Goal: Information Seeking & Learning: Learn about a topic

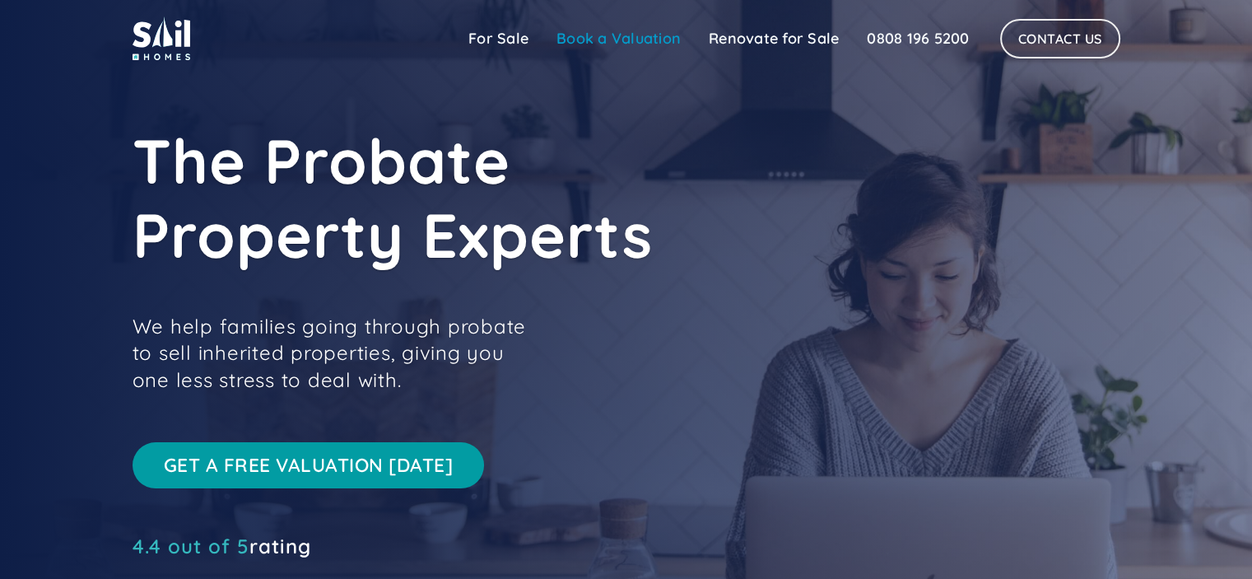
click at [597, 37] on link "Book a Valuation" at bounding box center [618, 38] width 152 height 33
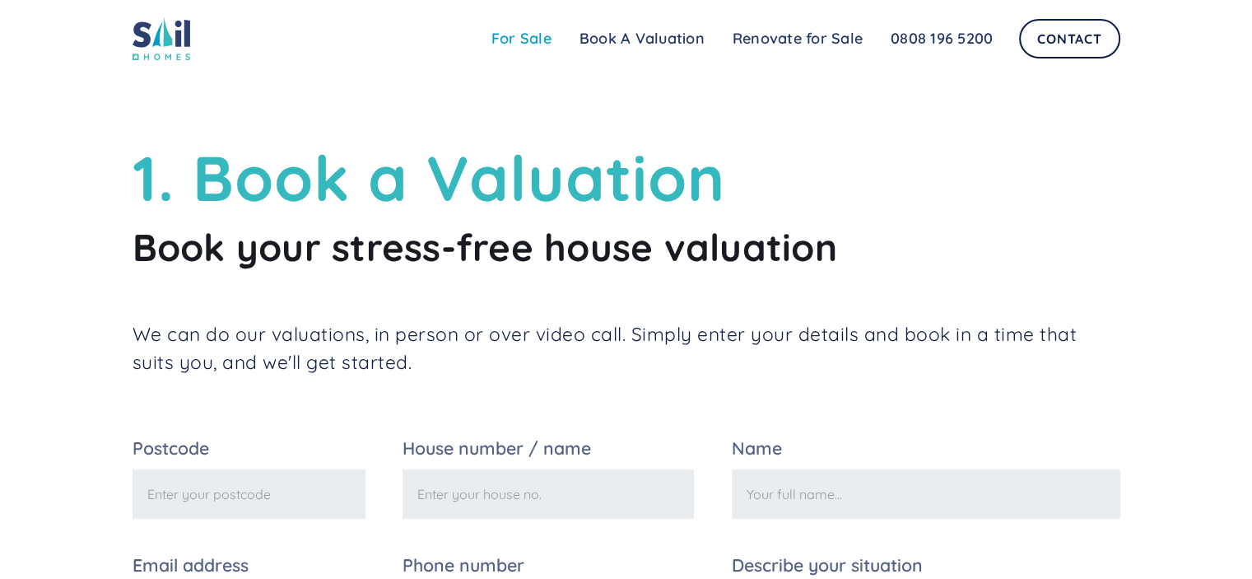
click at [520, 39] on link "For Sale" at bounding box center [521, 38] width 88 height 33
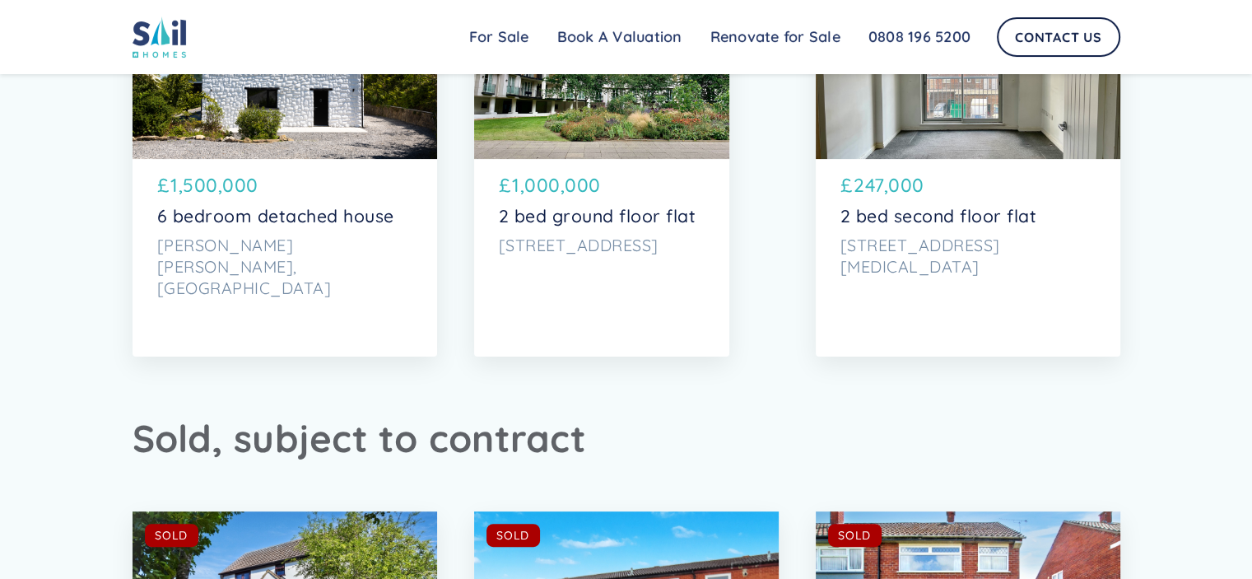
scroll to position [6646, 0]
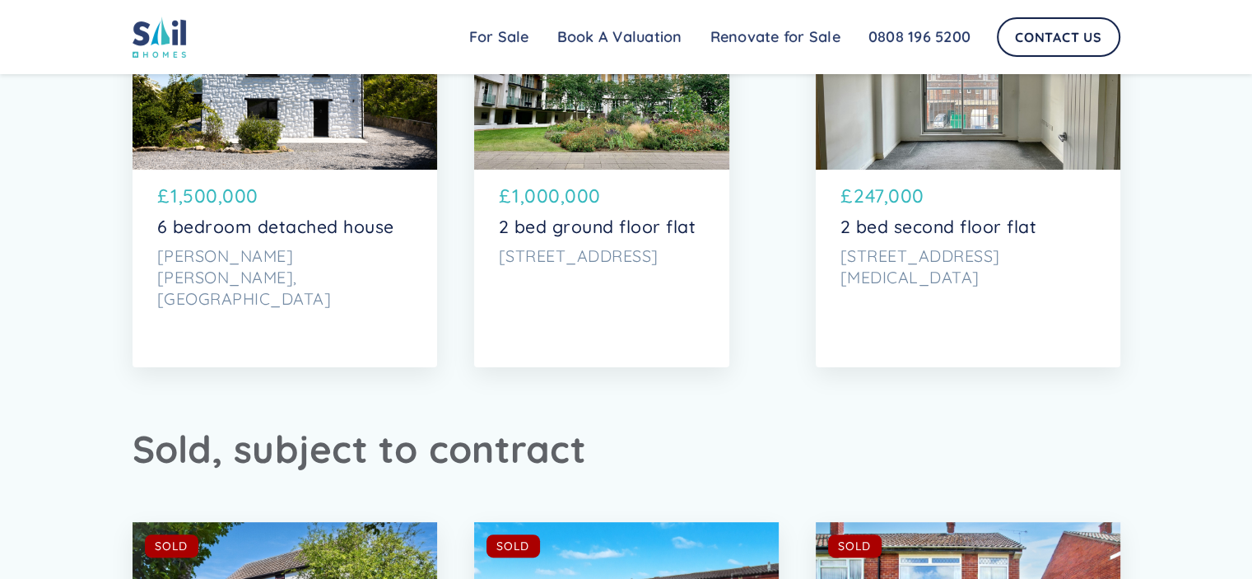
drag, startPoint x: 1262, startPoint y: 32, endPoint x: 1189, endPoint y: 444, distance: 417.9
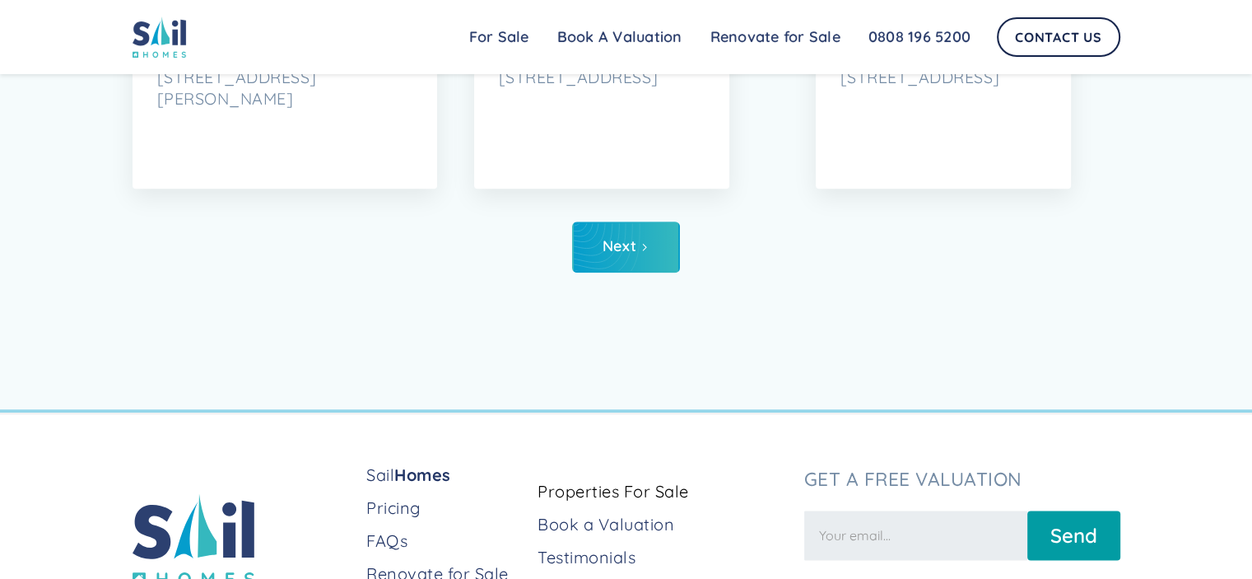
scroll to position [8280, 0]
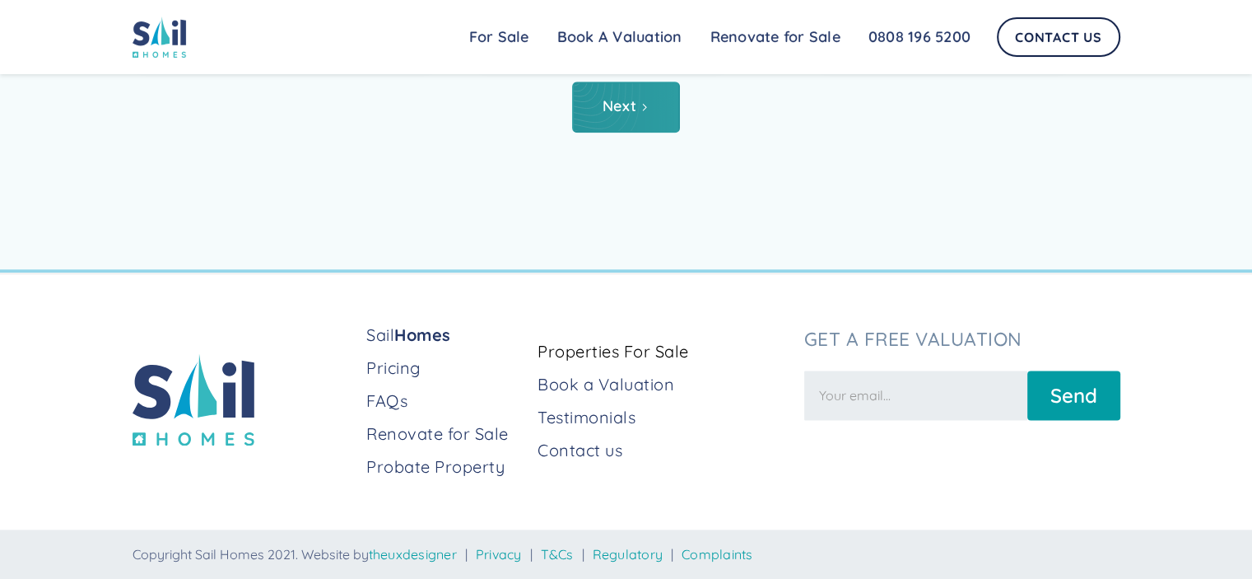
click at [647, 105] on icon "Next Page" at bounding box center [644, 107] width 10 height 10
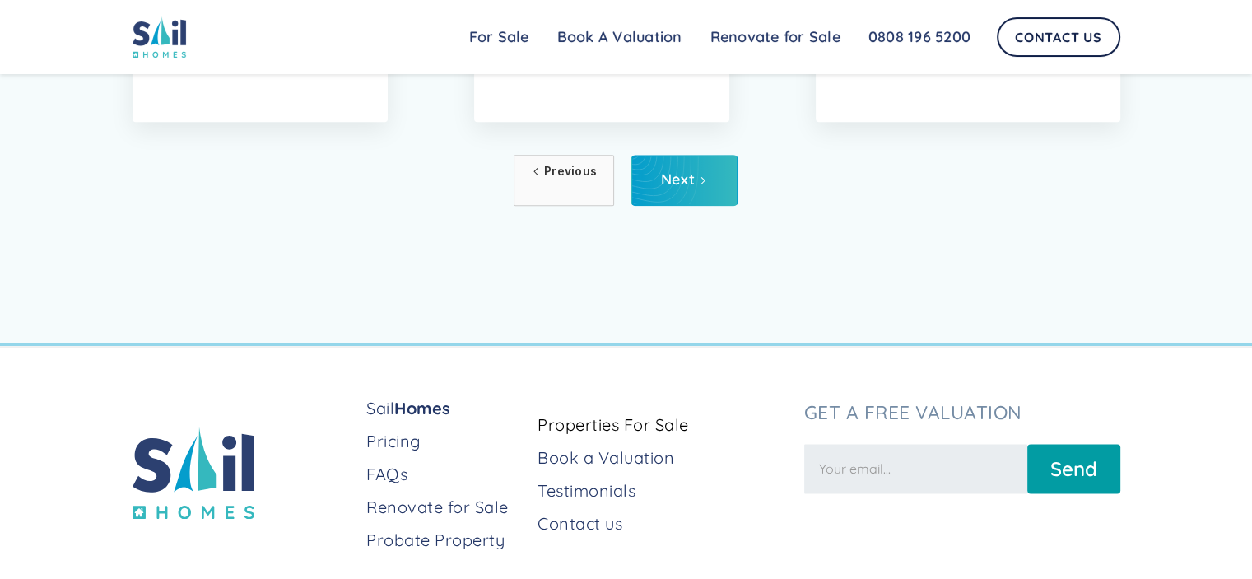
scroll to position [8216, 0]
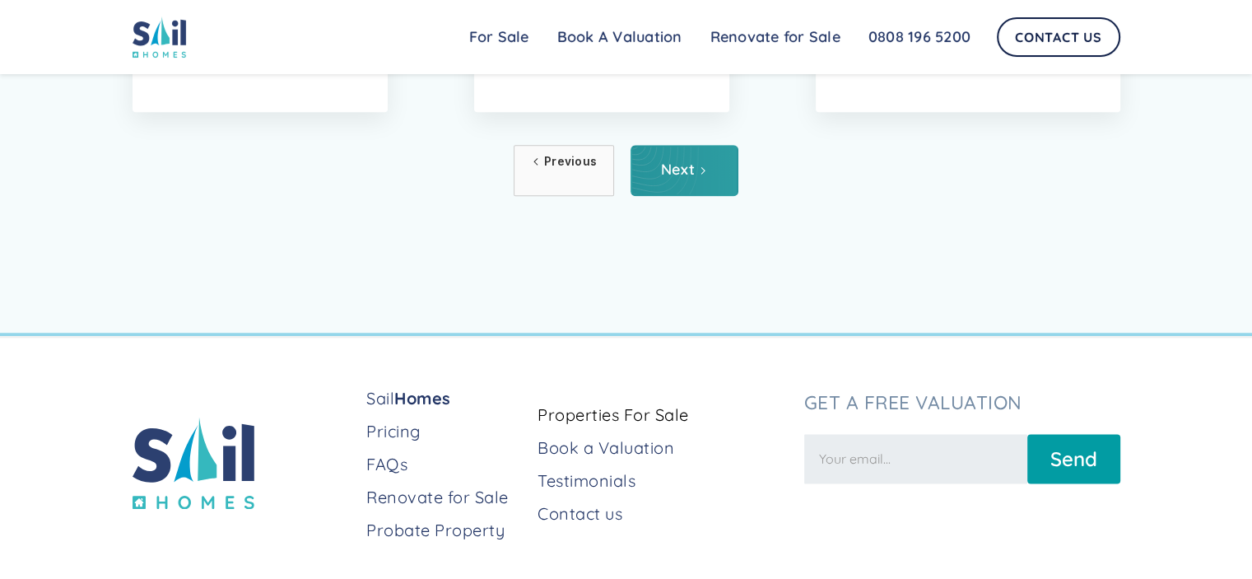
click at [675, 154] on link "Next" at bounding box center [684, 170] width 108 height 51
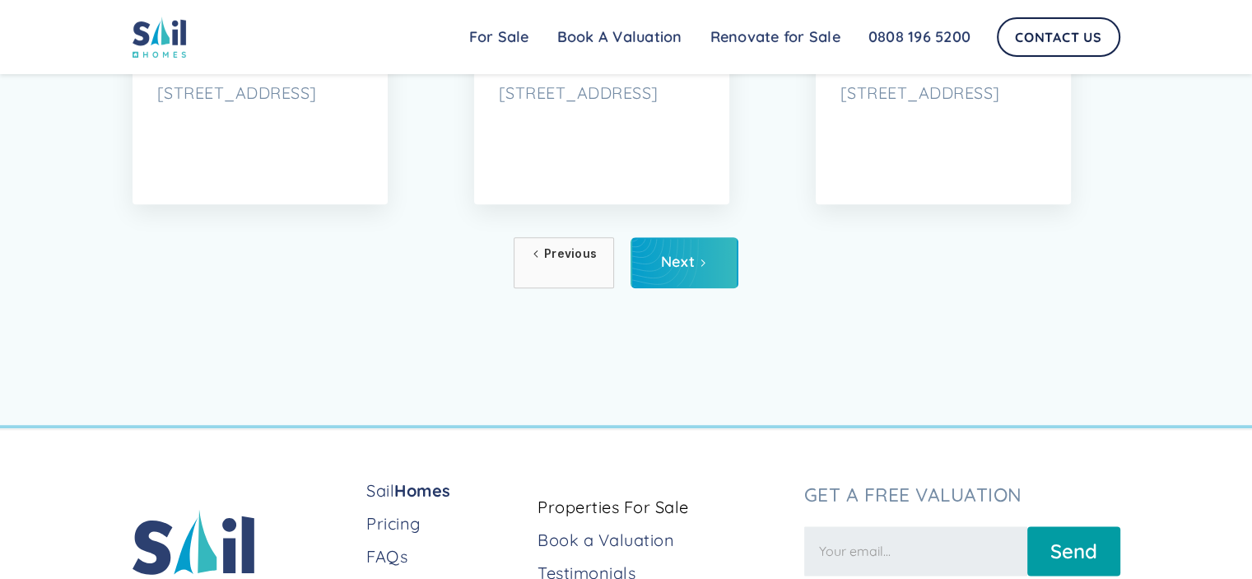
scroll to position [8280, 0]
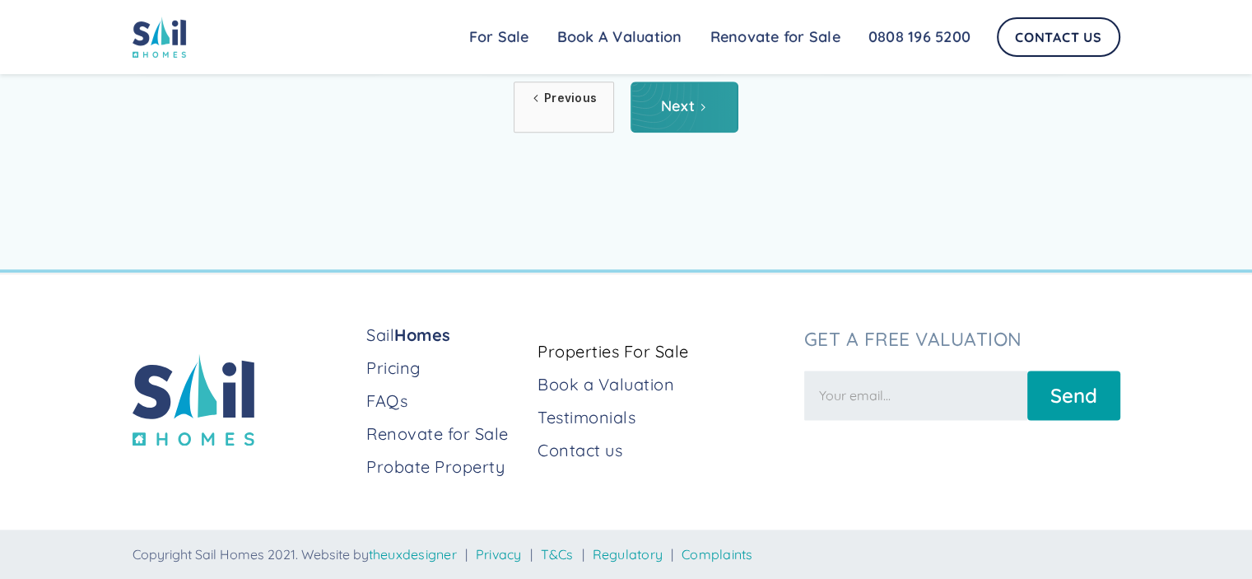
click at [681, 121] on link "Next" at bounding box center [684, 106] width 108 height 51
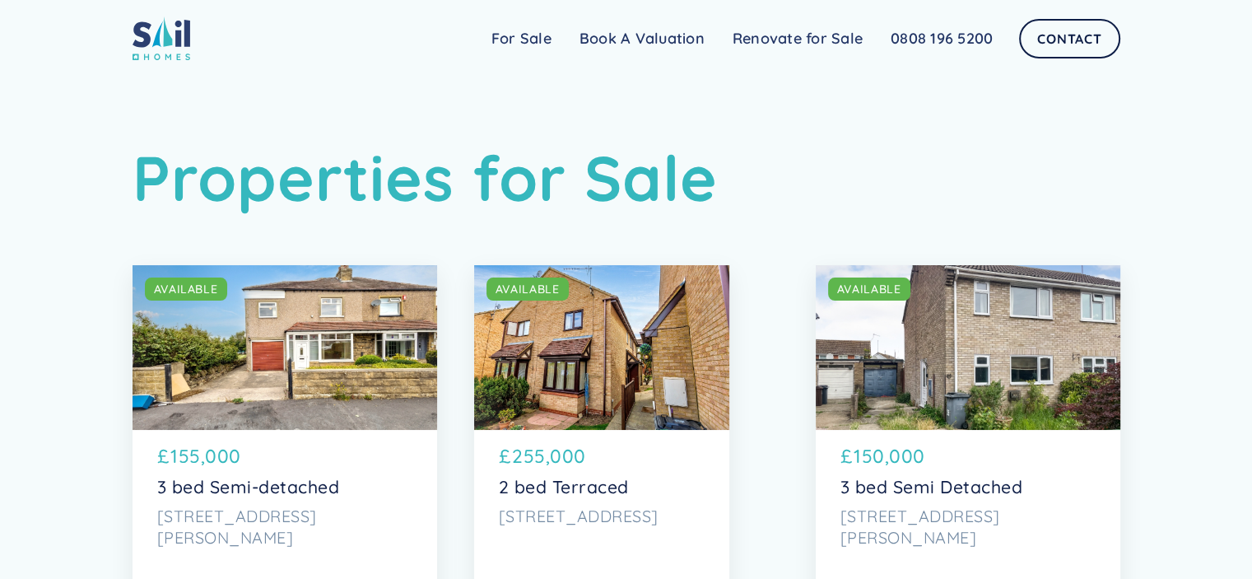
scroll to position [8280, 0]
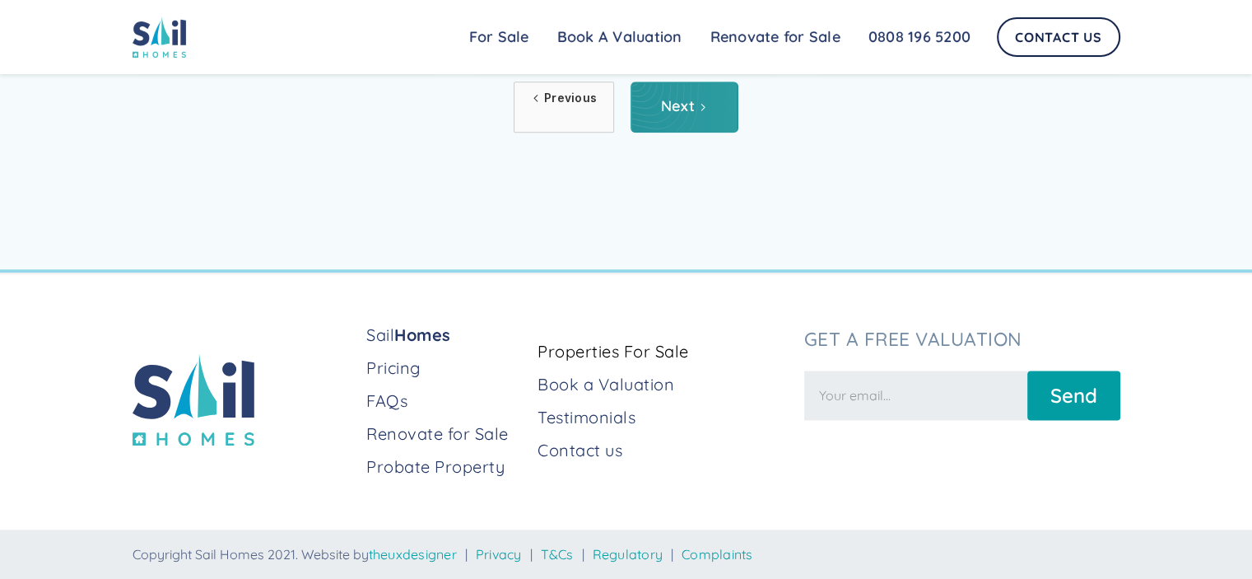
click at [698, 96] on link "Next" at bounding box center [684, 106] width 108 height 51
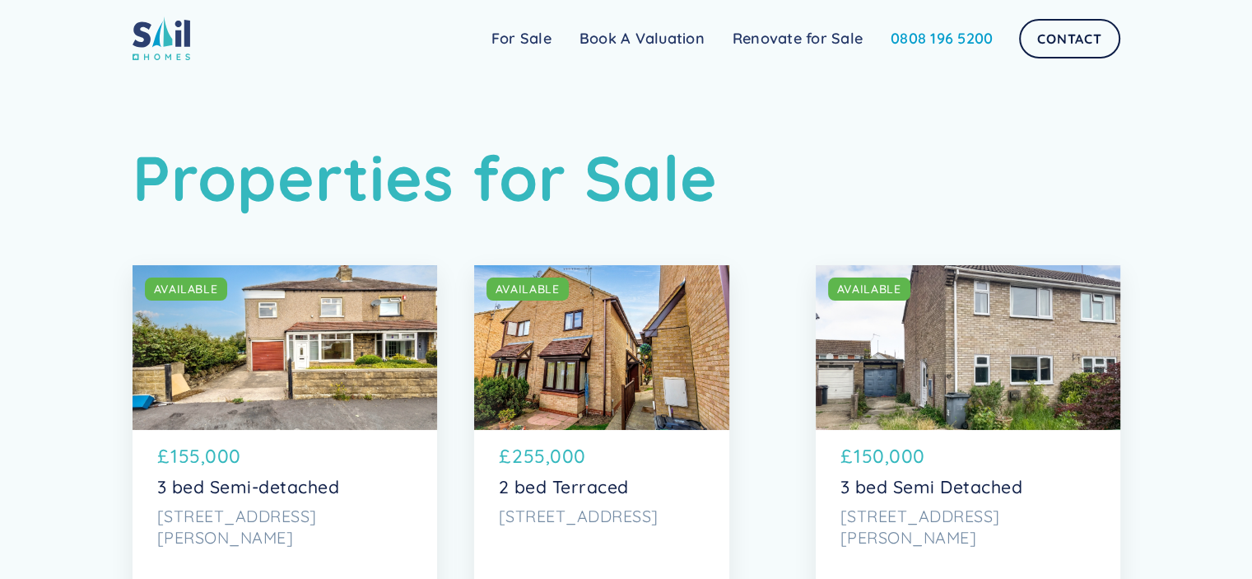
scroll to position [7870, 0]
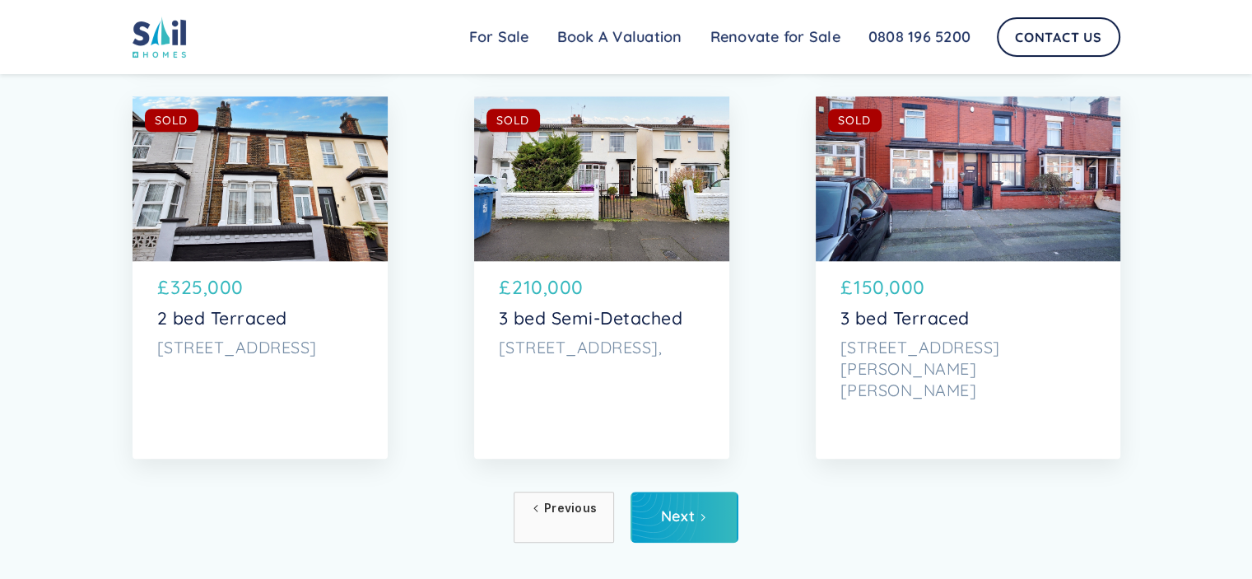
click at [308, 265] on div "SOLD AVAILABLE £ 325,000 2 bed Terraced [STREET_ADDRESS]" at bounding box center [259, 320] width 255 height 118
